Goal: Find specific fact: Locate a discrete piece of known information

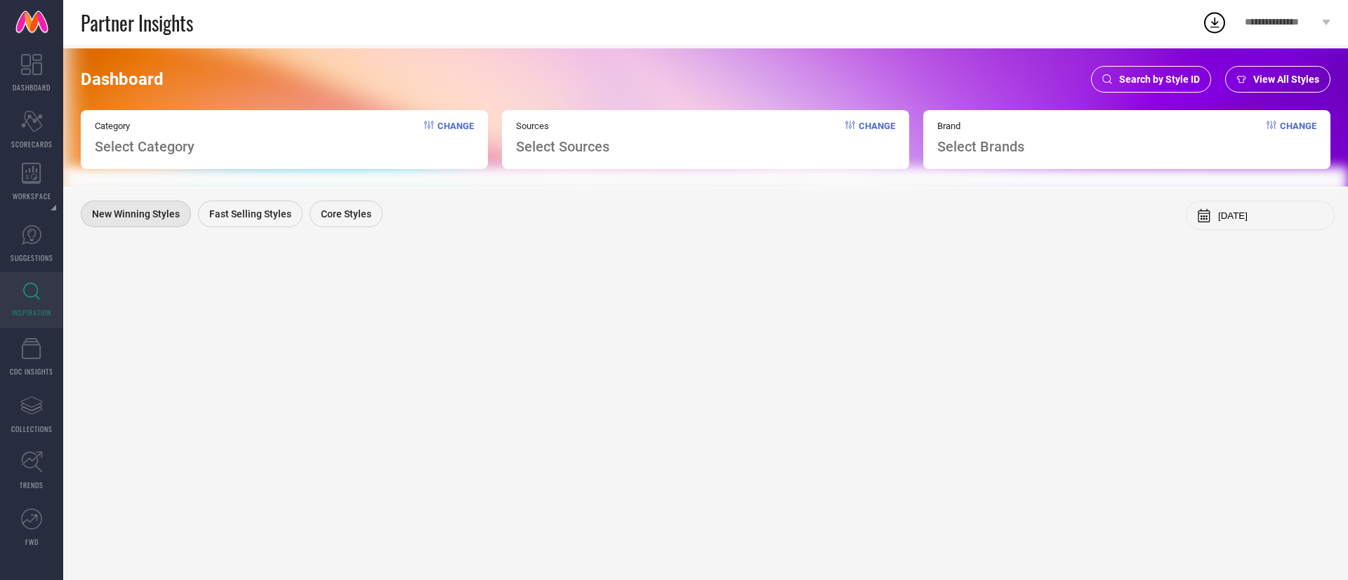
click at [1176, 74] on span "Search by Style ID" at bounding box center [1159, 79] width 81 height 11
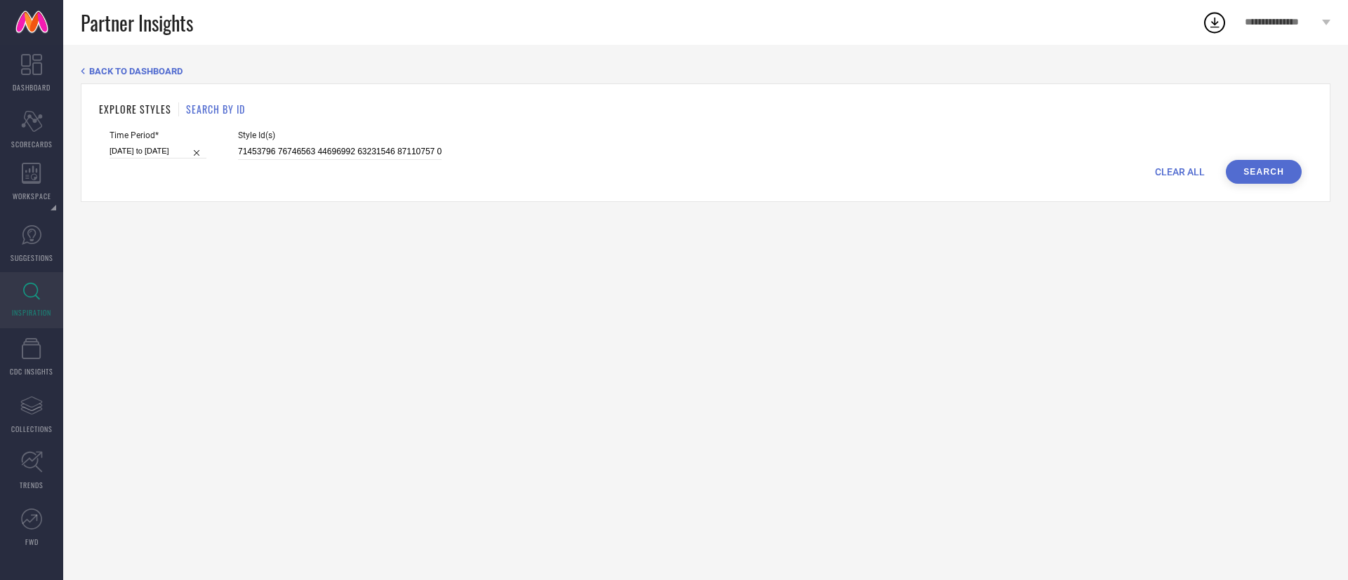
click at [1258, 166] on button "Search" at bounding box center [1263, 172] width 76 height 24
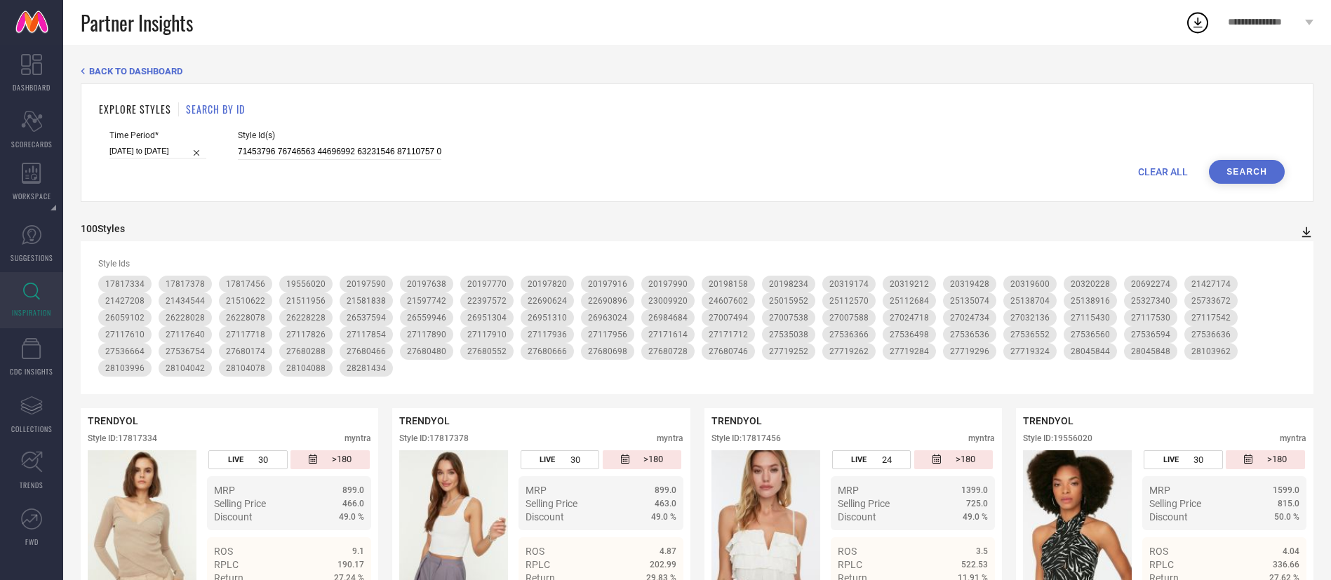
click at [1308, 232] on icon at bounding box center [1307, 232] width 14 height 14
click at [1294, 255] on span "PDF" at bounding box center [1292, 258] width 16 height 10
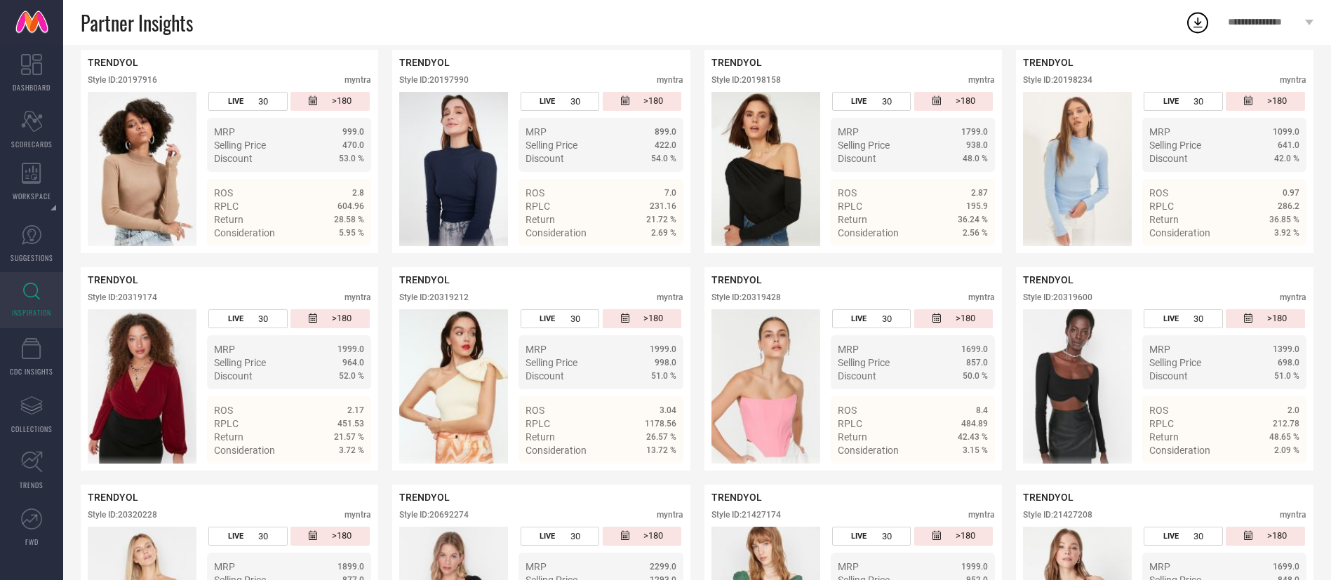
scroll to position [795, 0]
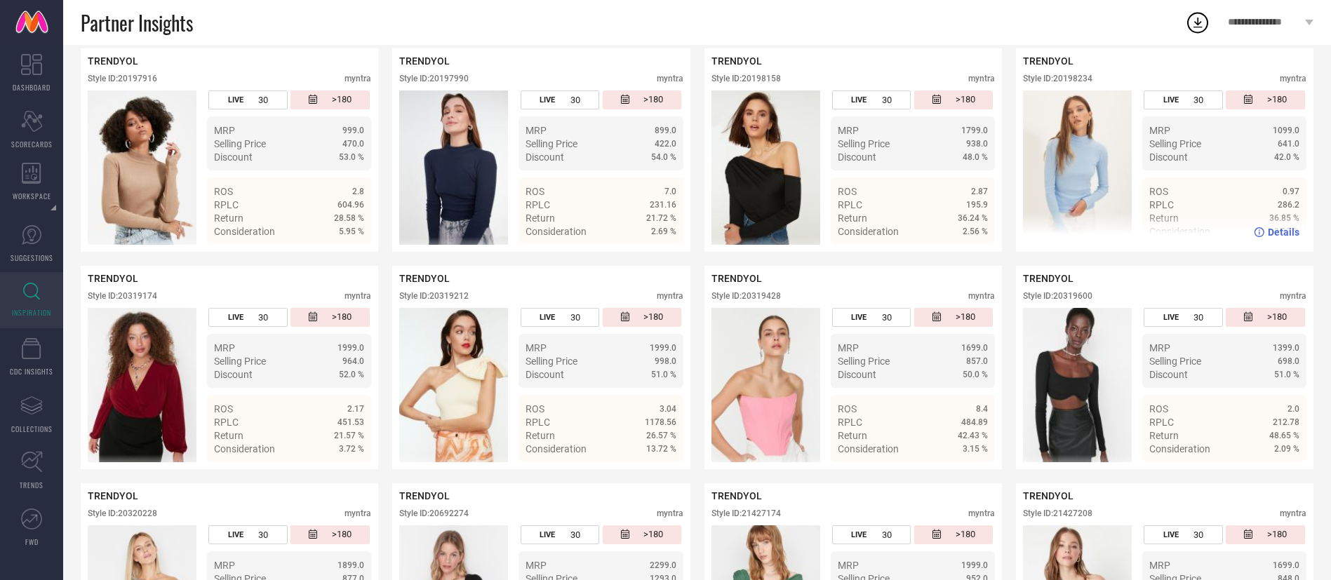
click at [1247, 58] on div "TRENDYOL Style ID: 20198234 myntra" at bounding box center [1165, 72] width 284 height 35
